Goal: Information Seeking & Learning: Learn about a topic

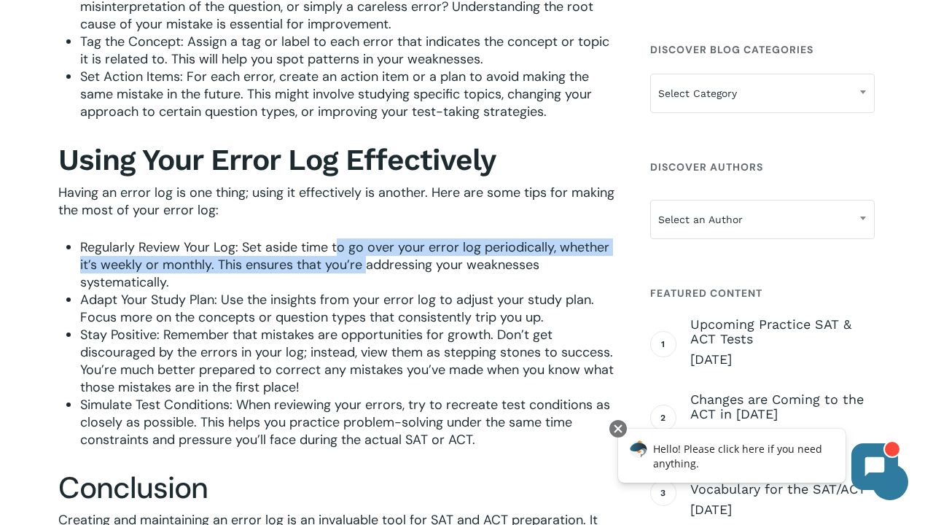
drag, startPoint x: 338, startPoint y: 261, endPoint x: 368, endPoint y: 276, distance: 34.2
click at [368, 276] on span "Regularly Review Your Log: Set aside time to go over your error log periodicall…" at bounding box center [344, 264] width 529 height 53
drag, startPoint x: 336, startPoint y: 255, endPoint x: 374, endPoint y: 276, distance: 43.4
click at [374, 276] on span "Regularly Review Your Log: Set aside time to go over your error log periodicall…" at bounding box center [344, 264] width 529 height 53
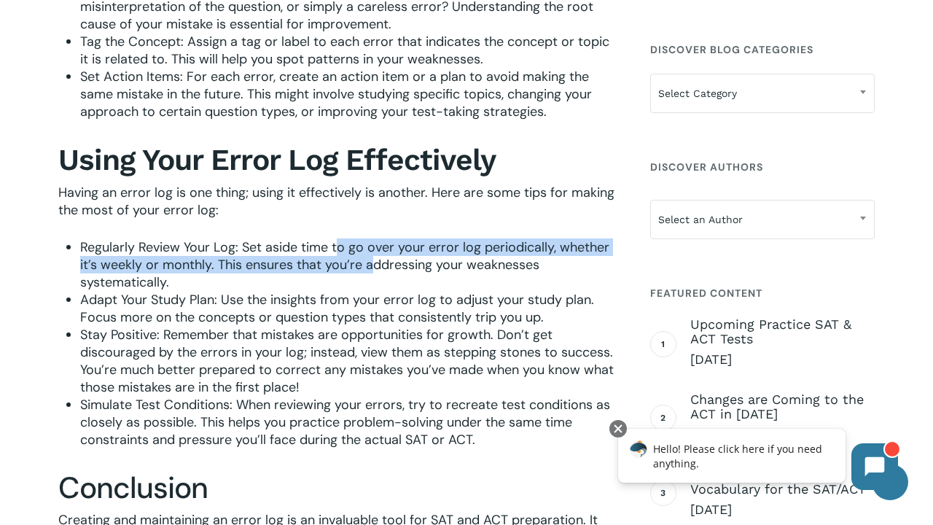
click at [374, 276] on span "Regularly Review Your Log: Set aside time to go over your error log periodicall…" at bounding box center [344, 264] width 529 height 53
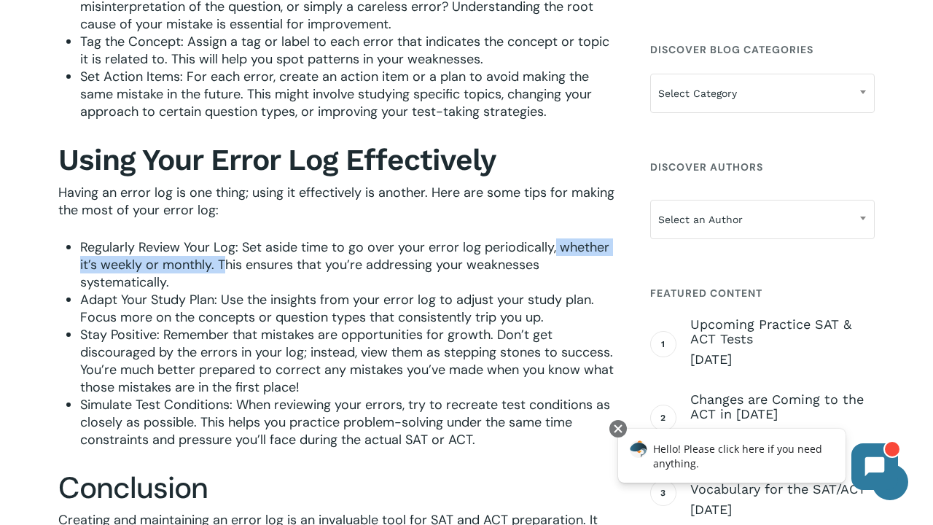
drag, startPoint x: 553, startPoint y: 260, endPoint x: 248, endPoint y: 280, distance: 306.2
click at [233, 281] on span "Regularly Review Your Log: Set aside time to go over your error log periodicall…" at bounding box center [344, 264] width 529 height 53
click at [248, 280] on span "Regularly Review Your Log: Set aside time to go over your error log periodicall…" at bounding box center [344, 264] width 529 height 53
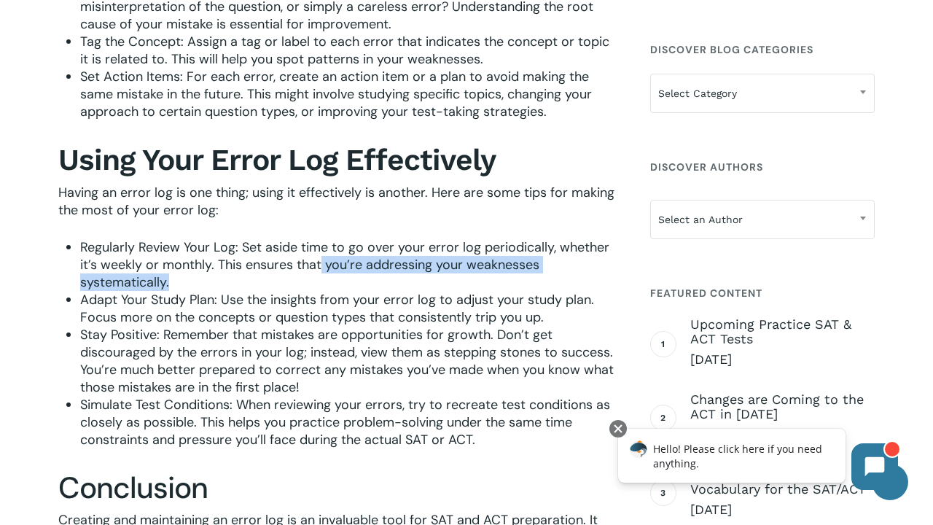
drag, startPoint x: 322, startPoint y: 279, endPoint x: 385, endPoint y: 293, distance: 64.9
click at [387, 291] on li "Regularly Review Your Log: Set aside time to go over your error log periodicall…" at bounding box center [348, 264] width 537 height 53
click at [385, 291] on li "Regularly Review Your Log: Set aside time to go over your error log periodicall…" at bounding box center [348, 264] width 537 height 53
drag, startPoint x: 382, startPoint y: 290, endPoint x: 327, endPoint y: 273, distance: 57.2
click at [327, 273] on span "Regularly Review Your Log: Set aside time to go over your error log periodicall…" at bounding box center [344, 264] width 529 height 53
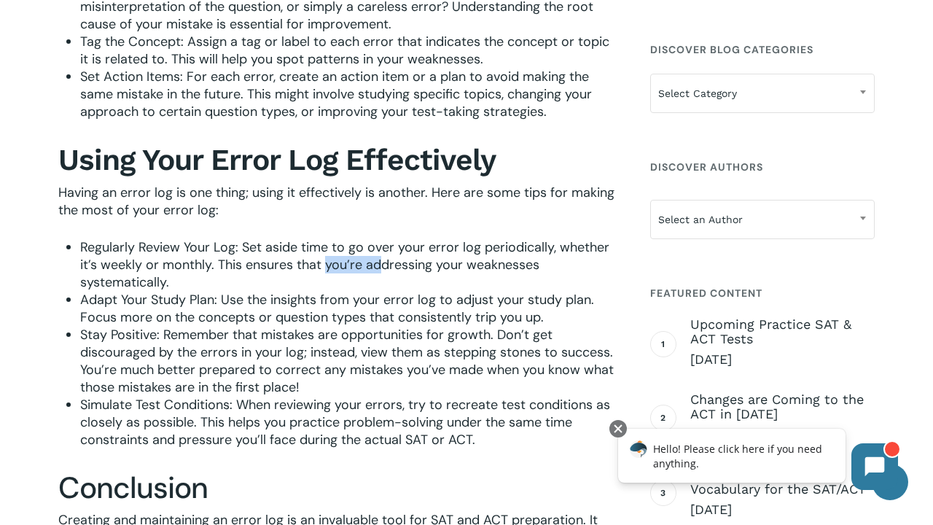
click at [327, 273] on span "Regularly Review Your Log: Set aside time to go over your error log periodicall…" at bounding box center [344, 264] width 529 height 53
drag, startPoint x: 327, startPoint y: 274, endPoint x: 321, endPoint y: 294, distance: 20.8
click at [323, 291] on li "Regularly Review Your Log: Set aside time to go over your error log periodicall…" at bounding box center [348, 264] width 537 height 53
click at [321, 291] on li "Regularly Review Your Log: Set aside time to go over your error log periodicall…" at bounding box center [348, 264] width 537 height 53
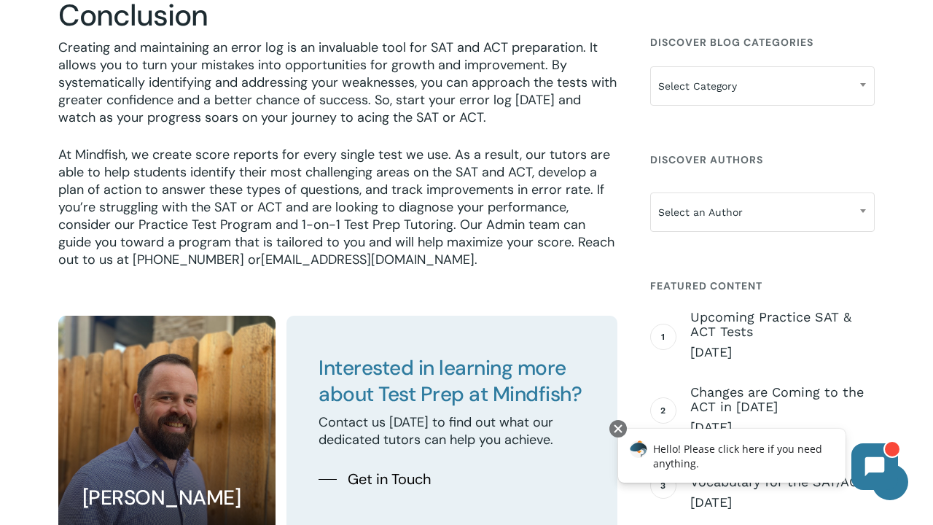
scroll to position [2203, 0]
